Goal: Navigation & Orientation: Find specific page/section

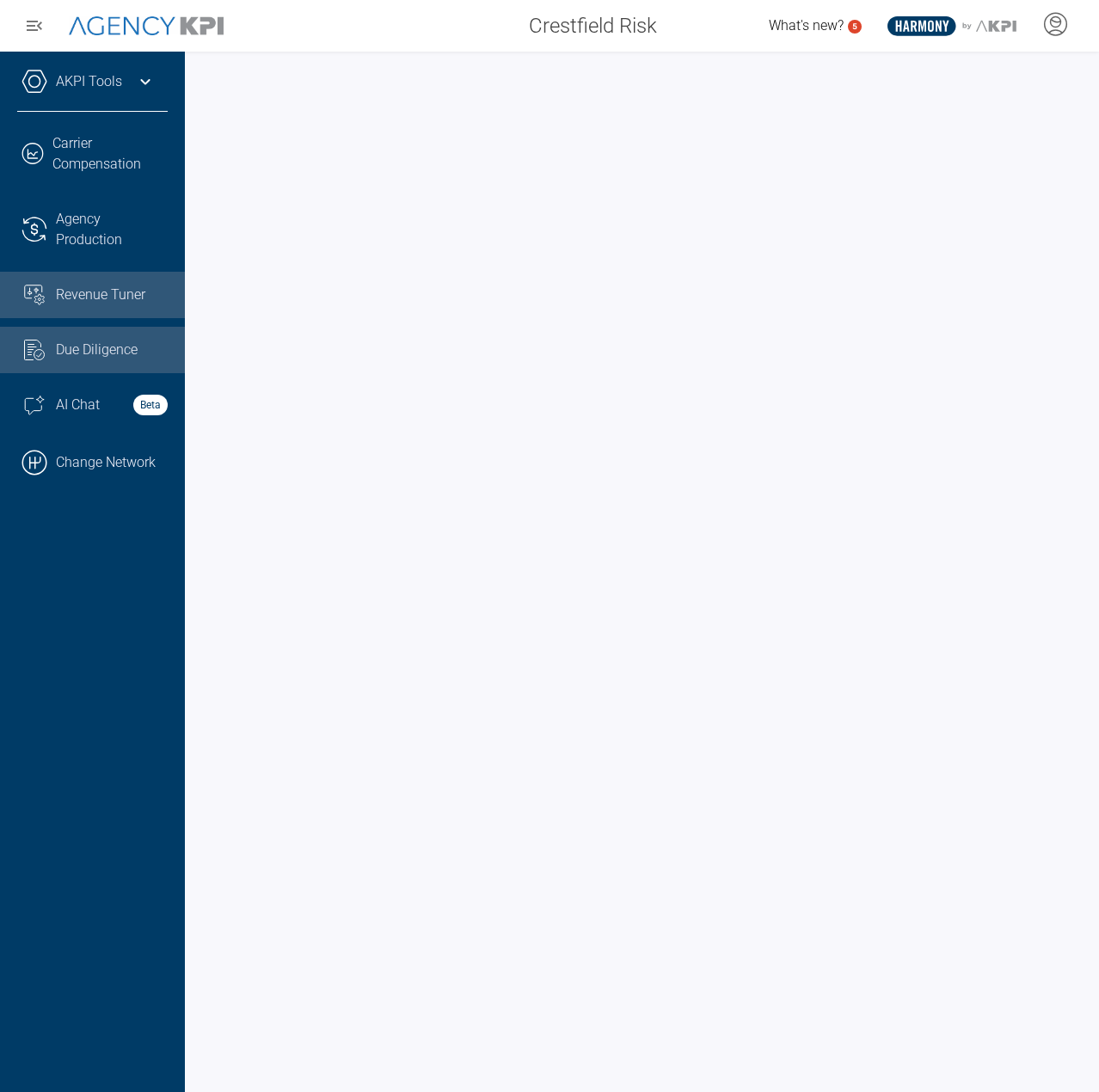
click at [108, 290] on span "Revenue Tuner" at bounding box center [100, 294] width 89 height 20
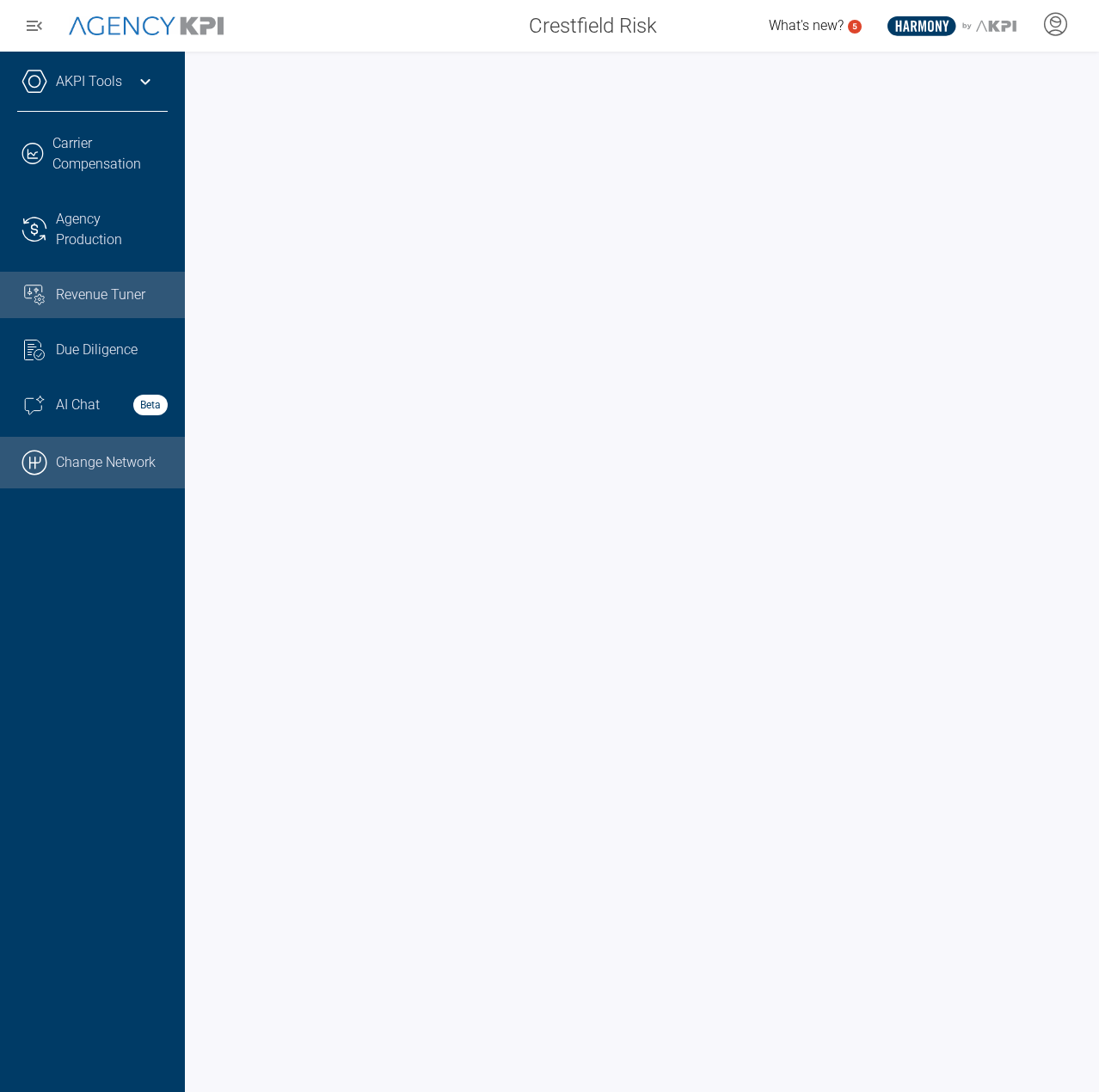
click at [131, 464] on link ".cls-1{fill:none;stroke:#000;stroke-linecap:round;stroke-linejoin:round;stroke-…" at bounding box center [92, 463] width 185 height 52
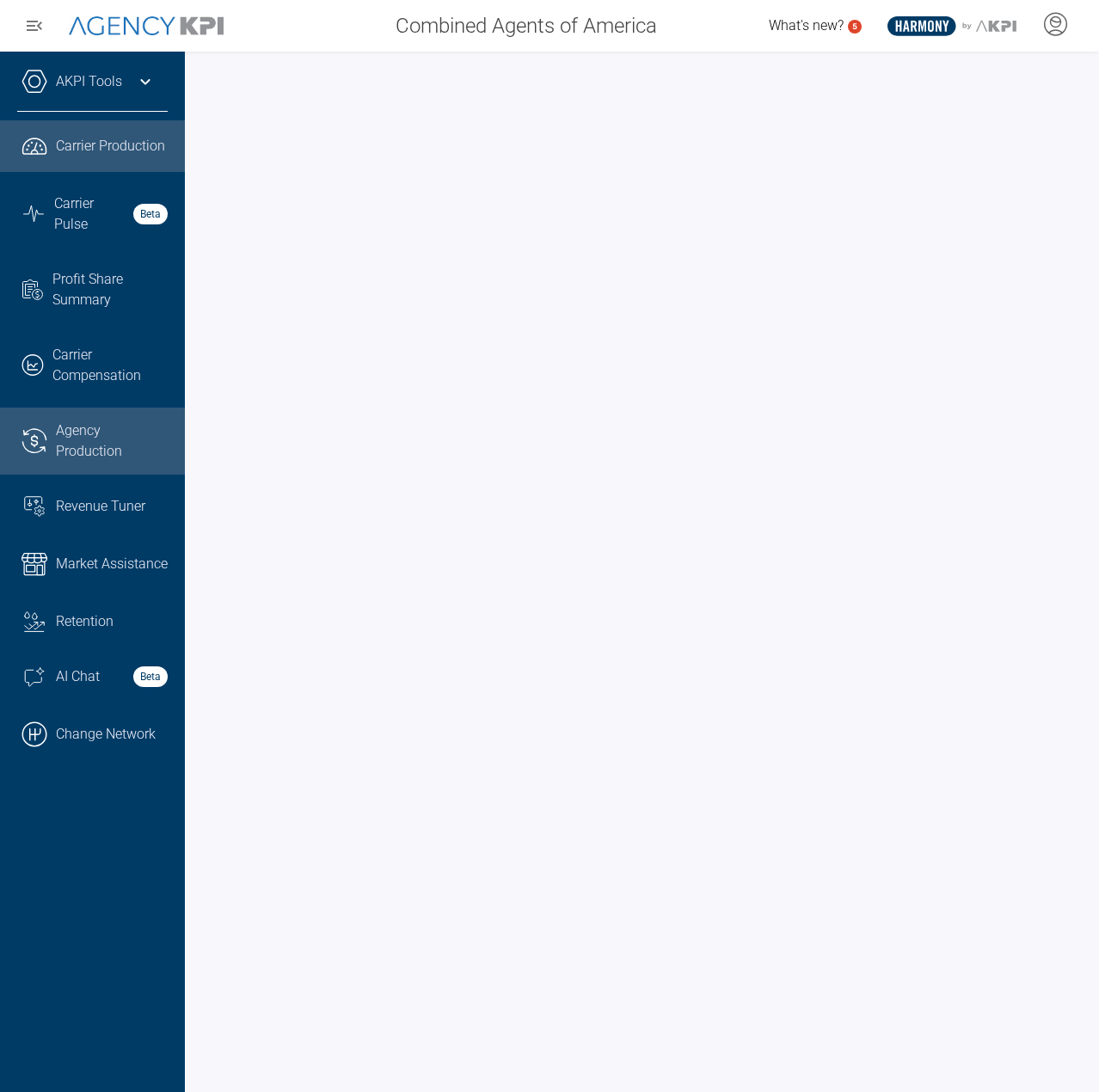
click at [100, 438] on span "Agency Production" at bounding box center [112, 441] width 113 height 41
